Goal: Task Accomplishment & Management: Complete application form

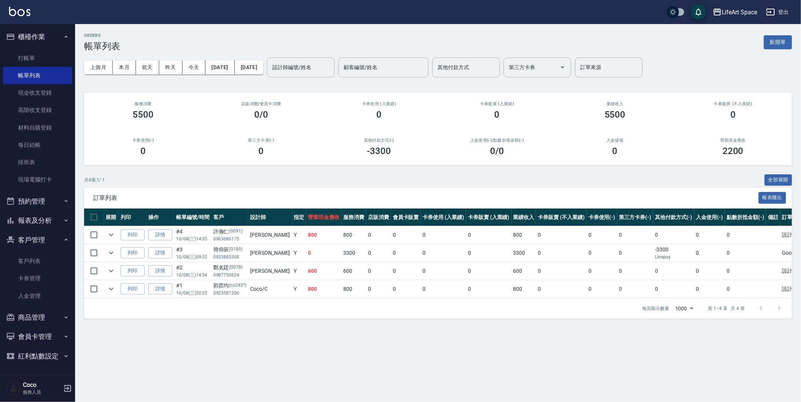
click at [779, 46] on button "新開單" at bounding box center [777, 42] width 28 height 14
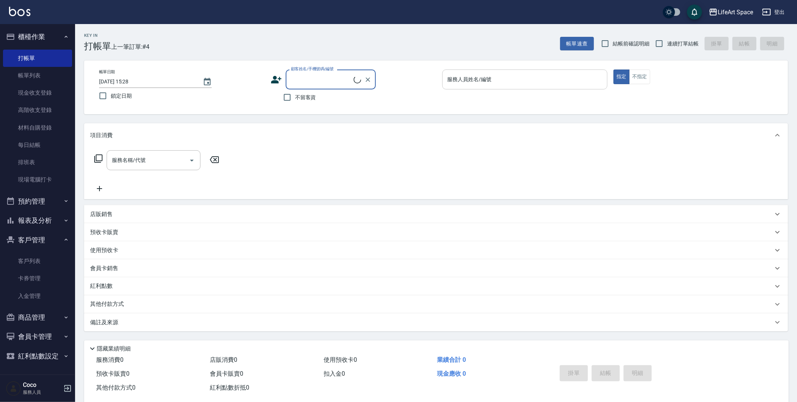
click at [562, 73] on input "服務人員姓名/編號" at bounding box center [524, 79] width 159 height 13
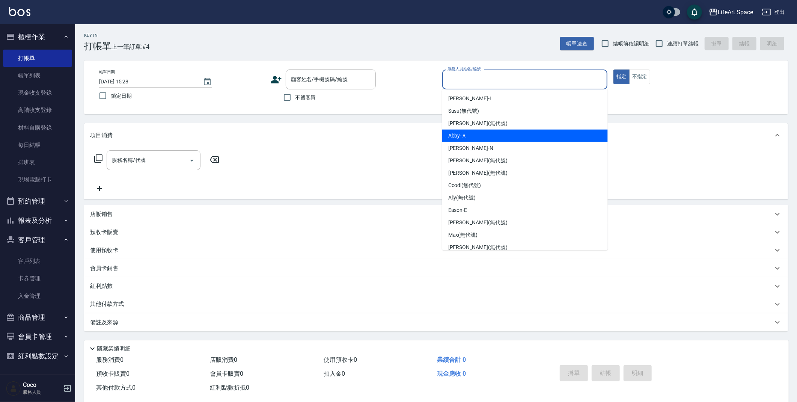
scroll to position [130, 0]
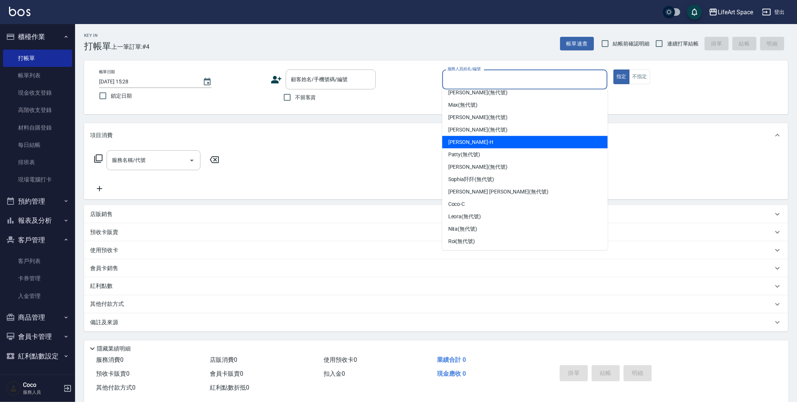
click at [484, 143] on div "[PERSON_NAME]" at bounding box center [525, 142] width 166 height 12
type input "[PERSON_NAME]"
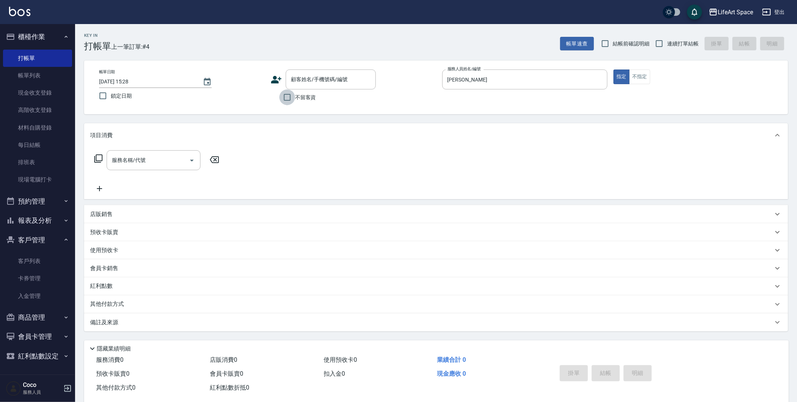
click at [288, 95] on input "不留客資" at bounding box center [287, 97] width 16 height 16
checkbox input "true"
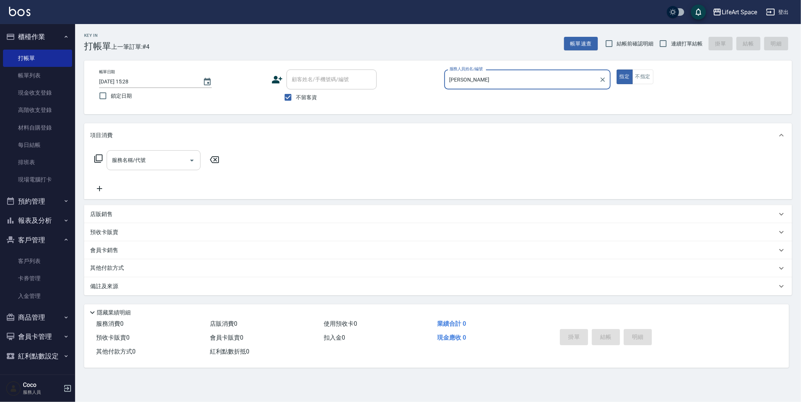
click at [163, 161] on input "服務名稱/代號" at bounding box center [148, 159] width 76 height 13
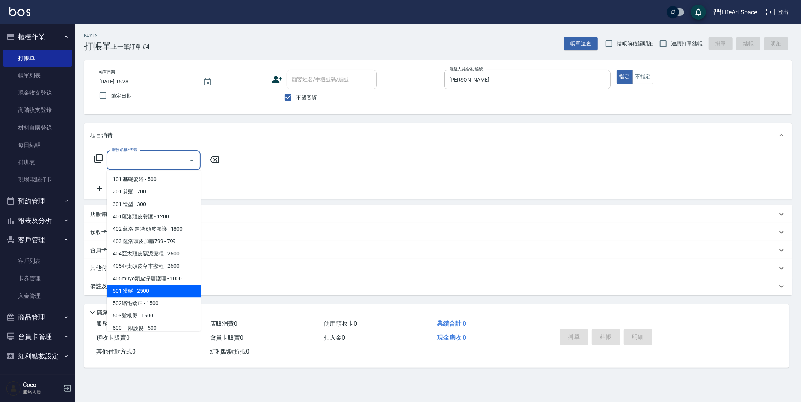
click at [160, 292] on span "501 燙髮 - 2500" at bounding box center [154, 290] width 94 height 12
type input "501 燙髮(501)"
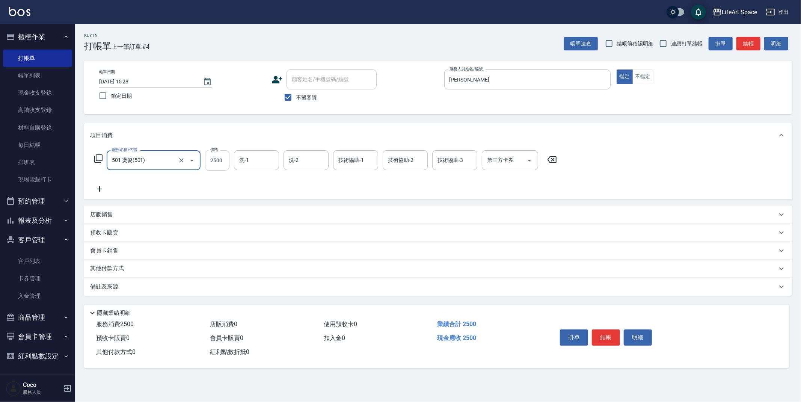
click at [222, 169] on input "2500" at bounding box center [217, 160] width 24 height 20
type input "3300"
click at [103, 191] on icon at bounding box center [99, 188] width 19 height 9
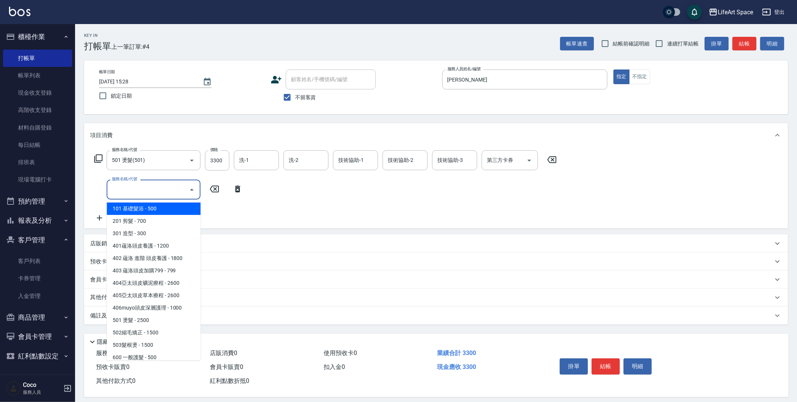
click at [137, 190] on input "服務名稱/代號" at bounding box center [148, 189] width 76 height 13
type input "s"
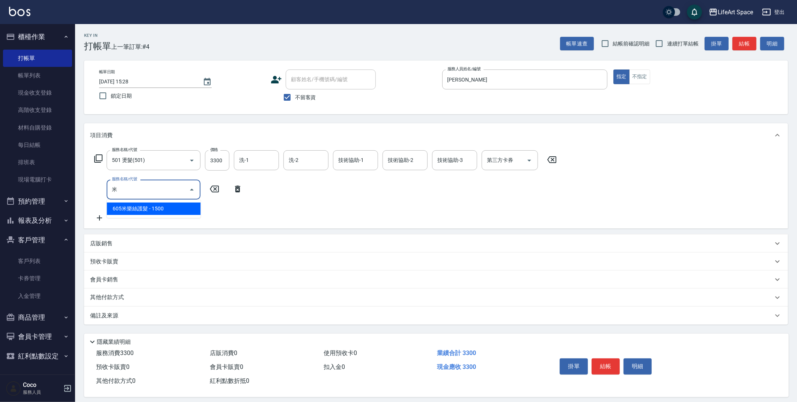
click at [186, 210] on span "605米樂絲護髮 - 1500" at bounding box center [154, 208] width 94 height 12
type input "605米樂絲護髮(605)"
click at [267, 190] on input "技術協助-1" at bounding box center [256, 189] width 38 height 13
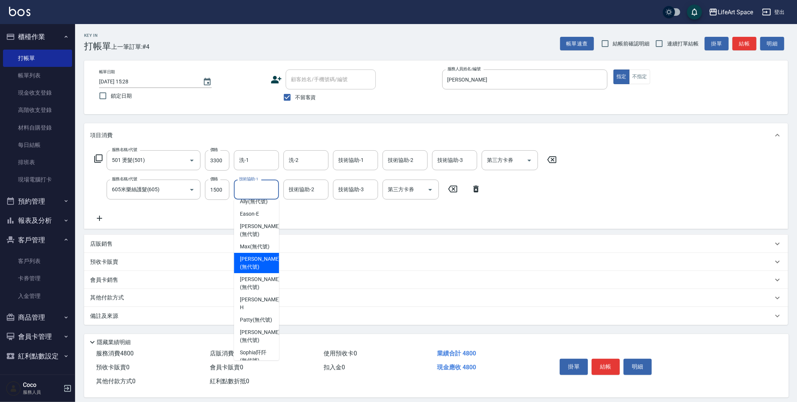
scroll to position [143, 0]
click at [261, 234] on span "[PERSON_NAME] (無代號)" at bounding box center [260, 232] width 40 height 16
type input "[PERSON_NAME](無代號)"
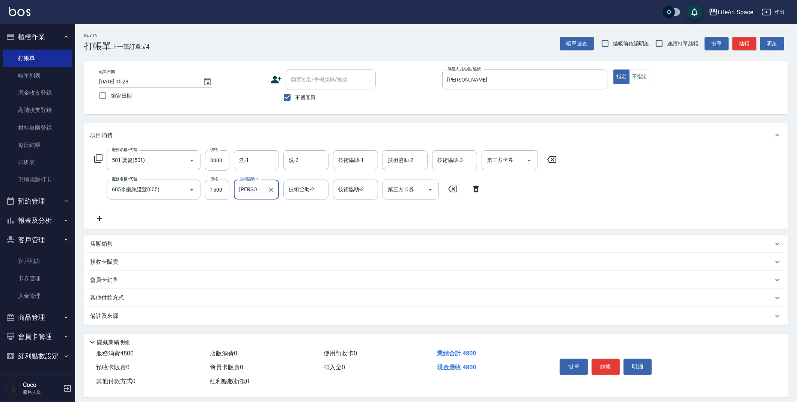
click at [311, 190] on div "技術協助-2 技術協助-2" at bounding box center [305, 189] width 45 height 20
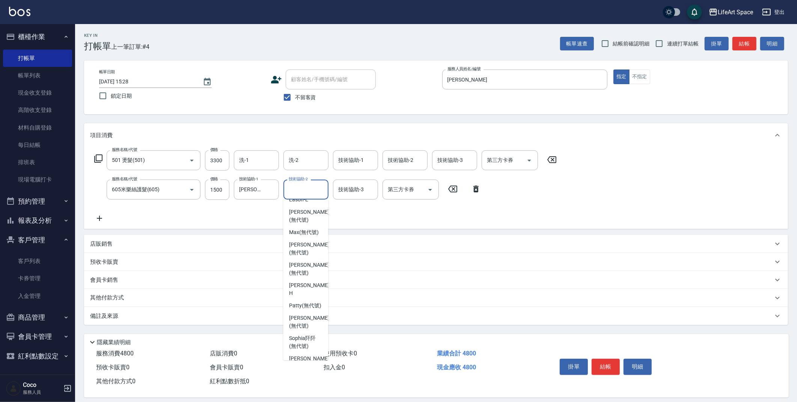
scroll to position [161, 0]
click at [305, 209] on span "[PERSON_NAME] (無代號)" at bounding box center [309, 215] width 40 height 16
type input "[PERSON_NAME](無代號)"
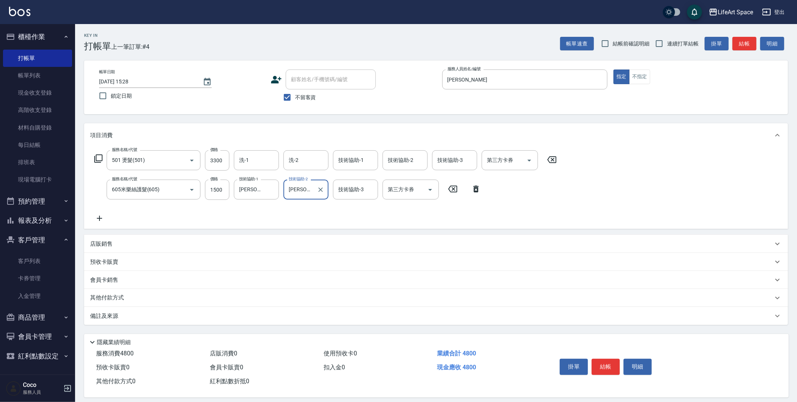
click at [353, 193] on div "技術協助-3 技術協助-3" at bounding box center [355, 189] width 45 height 20
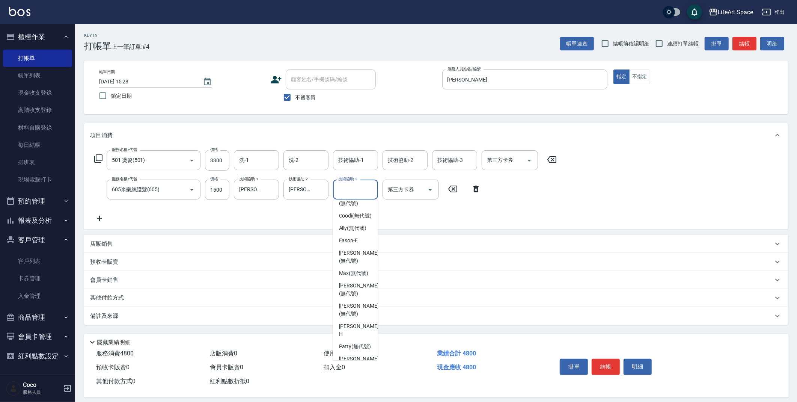
scroll to position [118, 0]
click at [356, 258] on span "[PERSON_NAME] (無代號)" at bounding box center [359, 258] width 40 height 16
type input "[PERSON_NAME](無代號)"
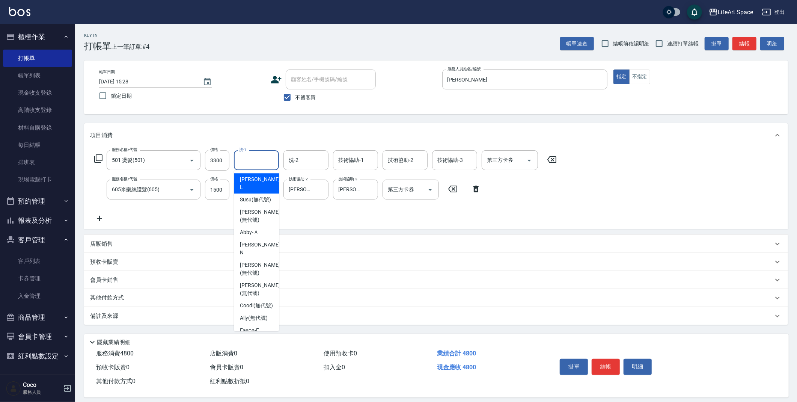
click at [265, 161] on input "洗-1" at bounding box center [256, 159] width 38 height 13
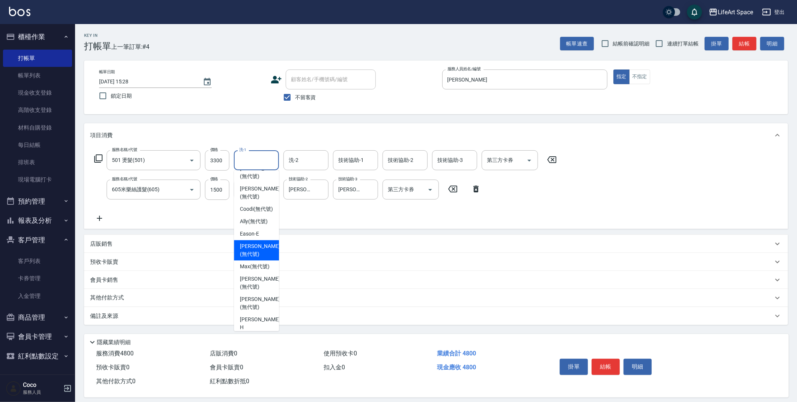
drag, startPoint x: 253, startPoint y: 247, endPoint x: 276, endPoint y: 205, distance: 47.9
click at [253, 247] on span "[PERSON_NAME] (無代號)" at bounding box center [260, 250] width 40 height 16
type input "[PERSON_NAME](無代號)"
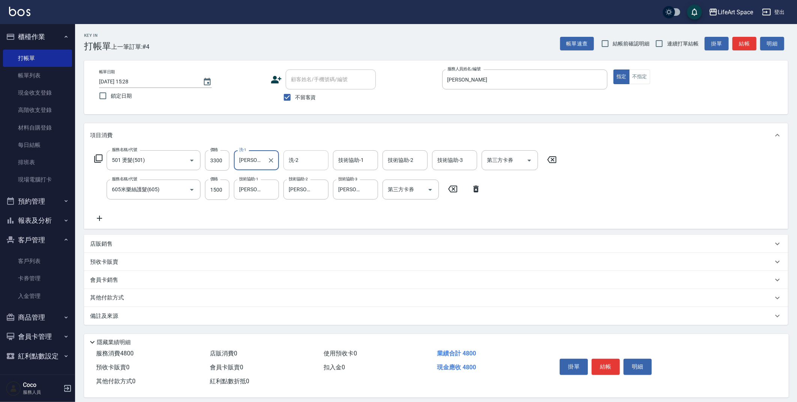
click at [304, 156] on input "洗-2" at bounding box center [306, 159] width 38 height 13
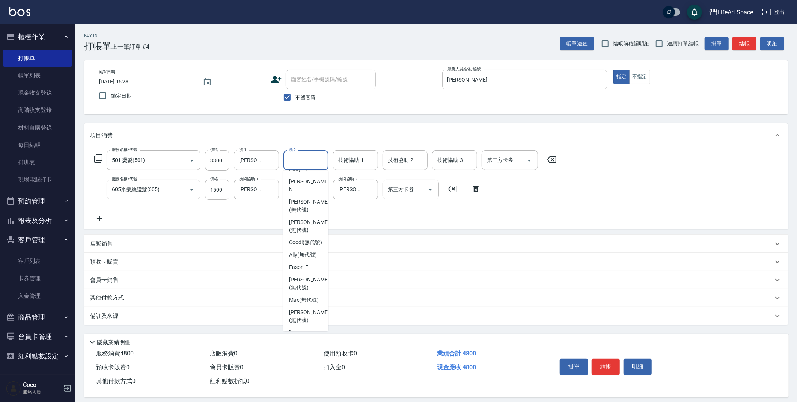
scroll to position [66, 0]
click at [299, 274] on span "[PERSON_NAME] (無代號)" at bounding box center [309, 280] width 40 height 16
type input "[PERSON_NAME](無代號)"
click at [357, 161] on div "技術協助-1 技術協助-1" at bounding box center [355, 160] width 45 height 20
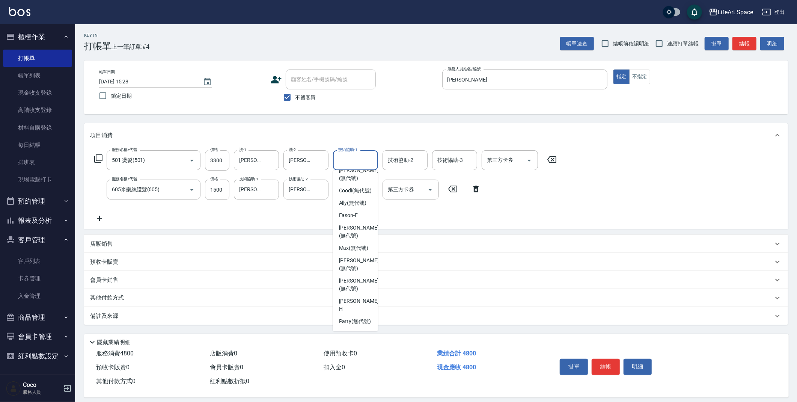
scroll to position [104, 0]
drag, startPoint x: 364, startPoint y: 241, endPoint x: 359, endPoint y: 244, distance: 5.9
click at [364, 241] on span "[PERSON_NAME] (無代號)" at bounding box center [359, 243] width 40 height 16
type input "[PERSON_NAME](無代號)"
click at [192, 315] on div "備註及來源" at bounding box center [431, 316] width 683 height 8
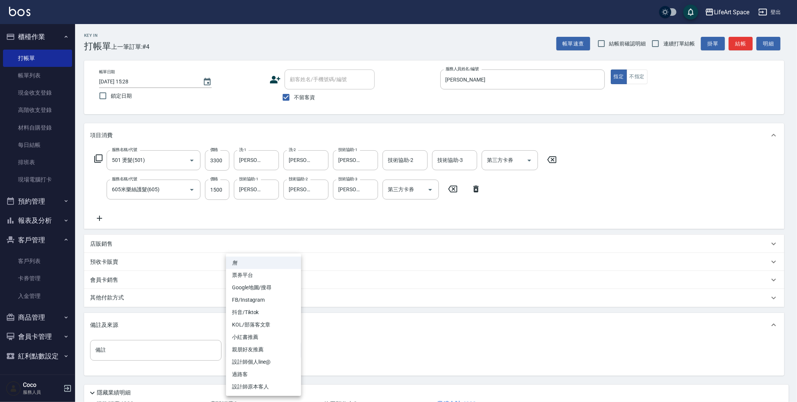
click at [259, 350] on body "LifeArt Space 登出 櫃檯作業 打帳單 帳單列表 現金收支登錄 高階收支登錄 材料自購登錄 每日結帳 排班表 現場電腦打卡 預約管理 預約管理 單…" at bounding box center [398, 228] width 797 height 457
click at [268, 383] on li "設計師原本客人" at bounding box center [263, 386] width 75 height 12
click at [265, 350] on body "LifeArt Space 登出 櫃檯作業 打帳單 帳單列表 現金收支登錄 高階收支登錄 材料自購登錄 每日結帳 排班表 現場電腦打卡 預約管理 預約管理 單…" at bounding box center [398, 228] width 797 height 457
click at [254, 347] on li "親朋好友推薦" at bounding box center [263, 349] width 75 height 12
type input "親朋好友推薦"
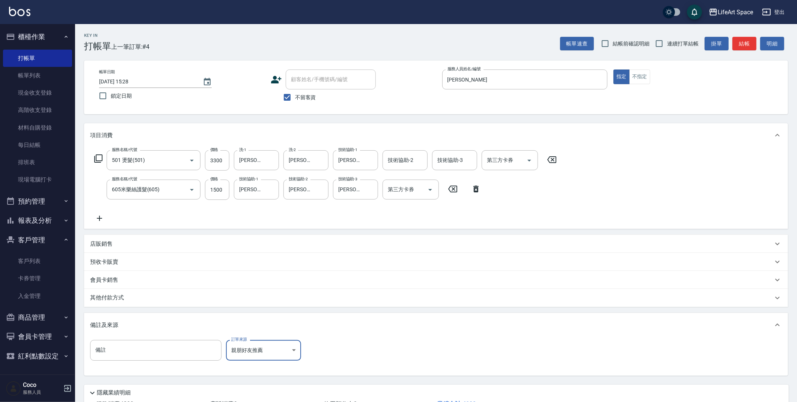
click at [255, 346] on body "LifeArt Space 登出 櫃檯作業 打帳單 帳單列表 現金收支登錄 高階收支登錄 材料自購登錄 每日結帳 排班表 現場電腦打卡 預約管理 預約管理 單…" at bounding box center [398, 228] width 797 height 457
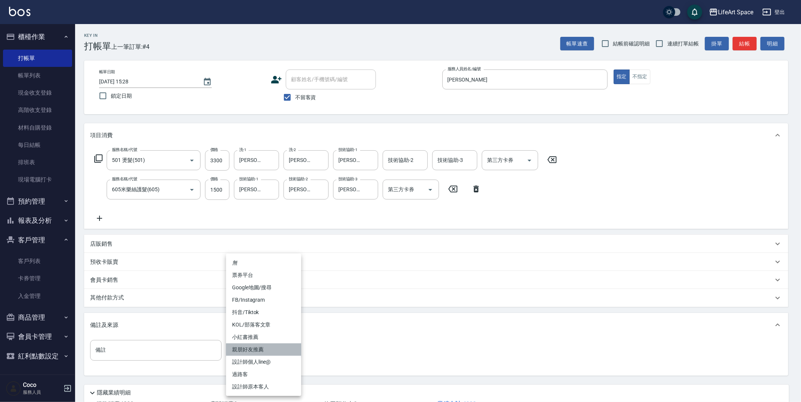
click at [263, 349] on li "親朋好友推薦" at bounding box center [263, 349] width 75 height 12
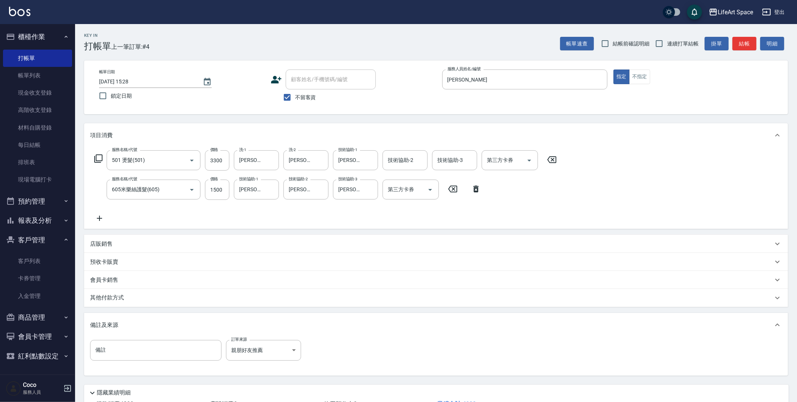
drag, startPoint x: 422, startPoint y: 338, endPoint x: 417, endPoint y: 335, distance: 5.7
click at [422, 338] on div "備註 備註 訂單來源 親朋好友推薦 親朋好友推薦 訂單來源" at bounding box center [436, 356] width 704 height 38
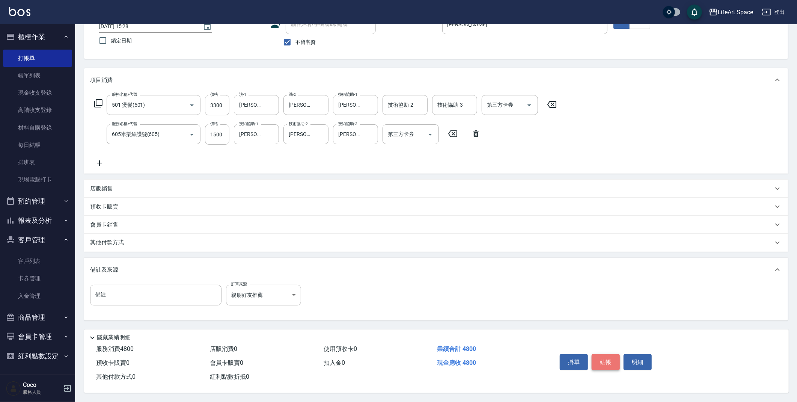
click at [606, 361] on button "結帳" at bounding box center [605, 362] width 28 height 16
